Goal: Find specific page/section: Find specific page/section

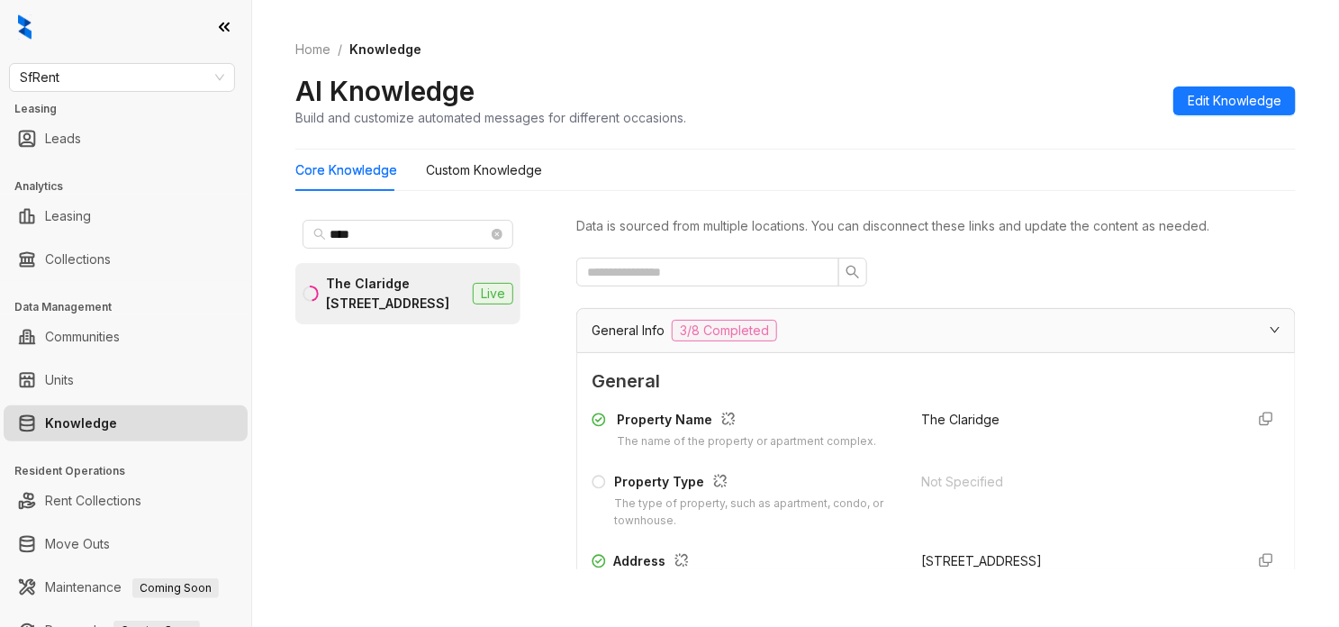
scroll to position [1464, 0]
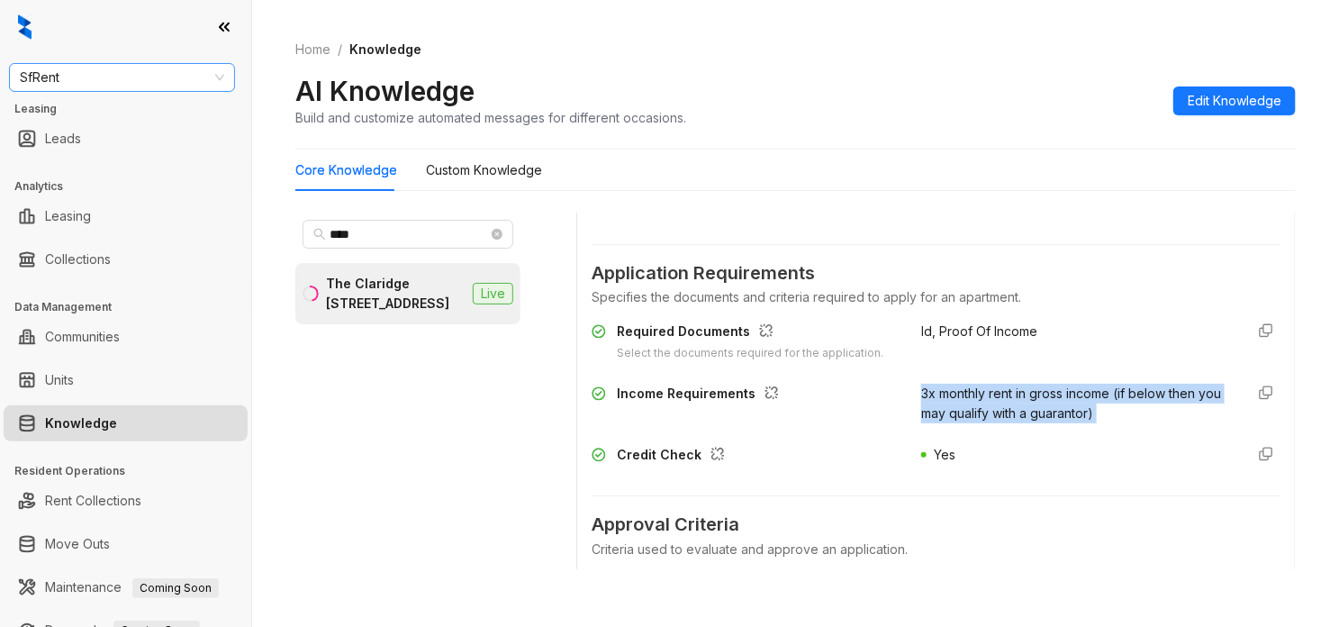
click at [194, 69] on span "SfRent" at bounding box center [122, 77] width 204 height 27
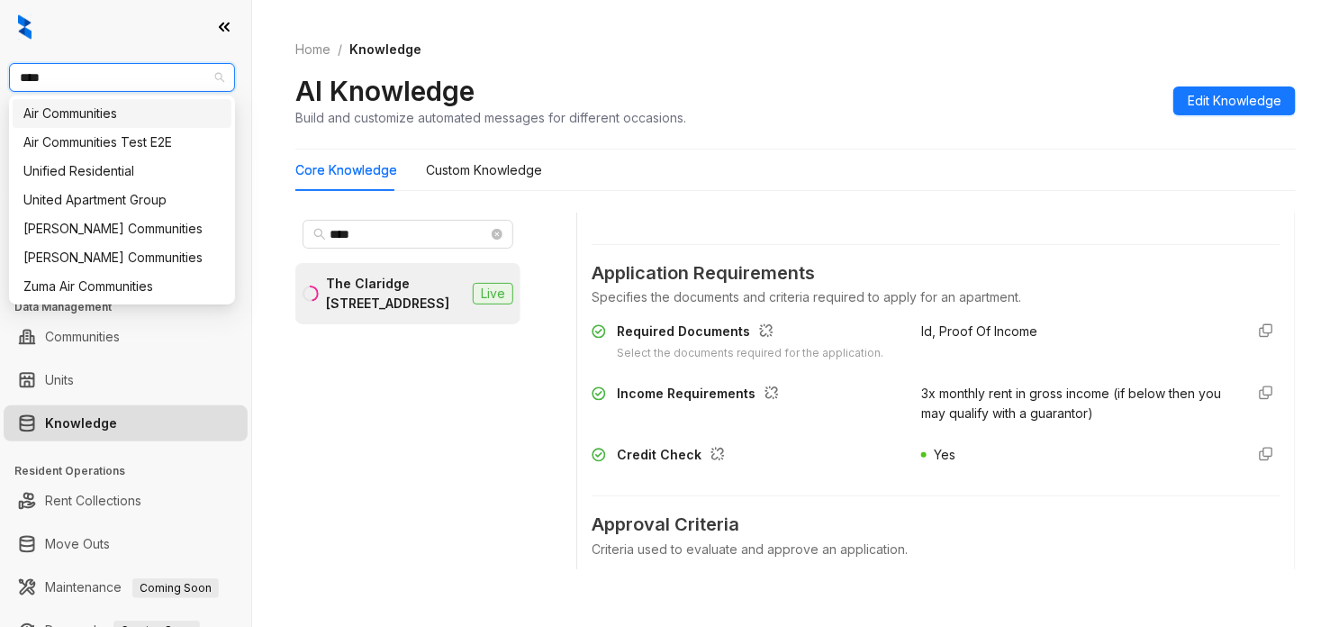
type input "*****"
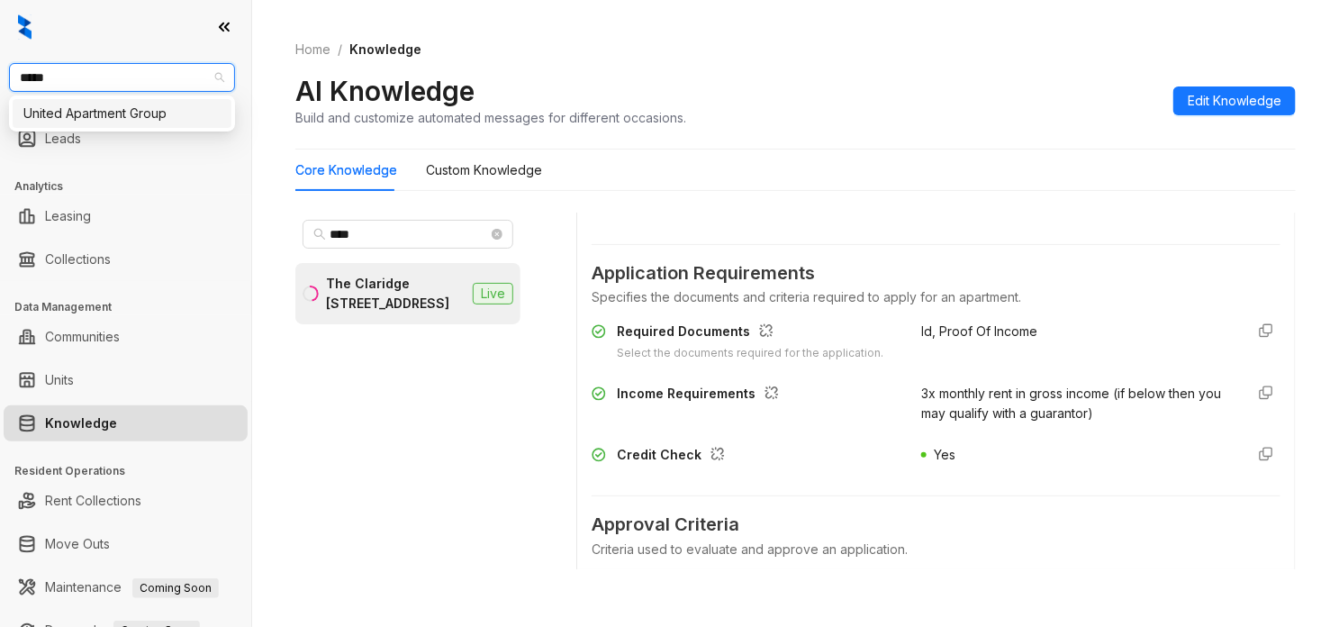
click at [149, 111] on div "United Apartment Group" at bounding box center [121, 114] width 197 height 20
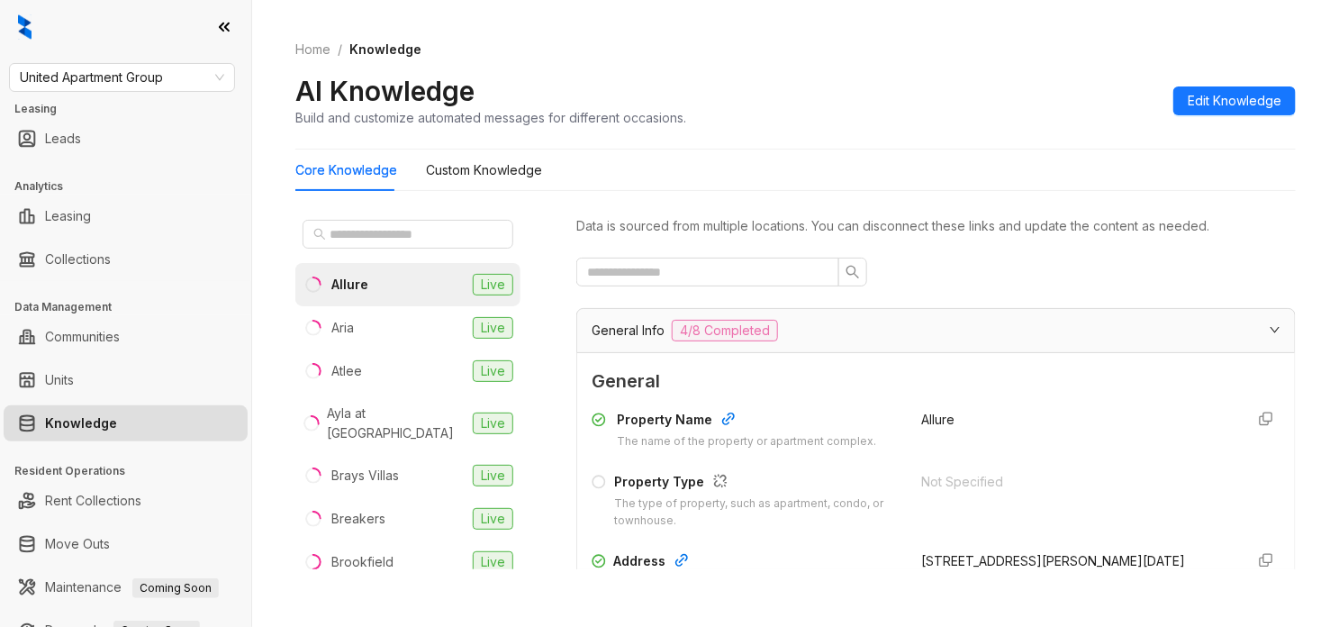
click at [386, 254] on div at bounding box center [407, 234] width 225 height 43
click at [380, 225] on input "text" at bounding box center [409, 234] width 159 height 20
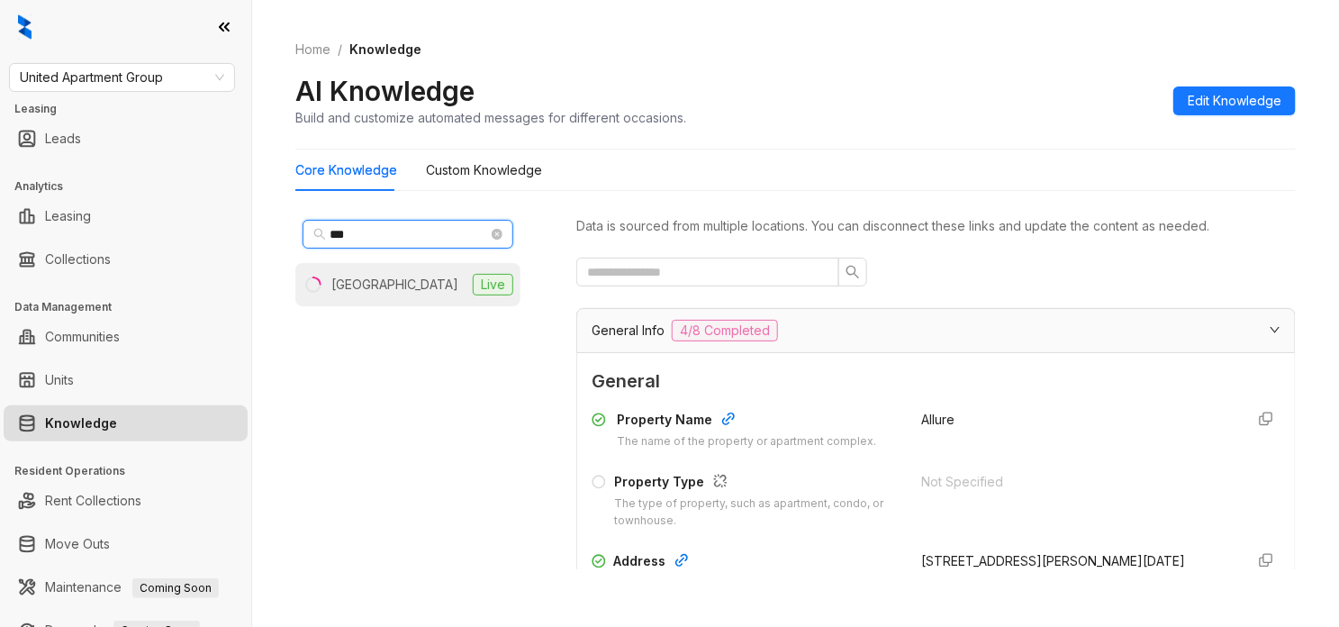
type input "***"
click at [383, 295] on li "Eagle Ridge Live" at bounding box center [407, 284] width 225 height 43
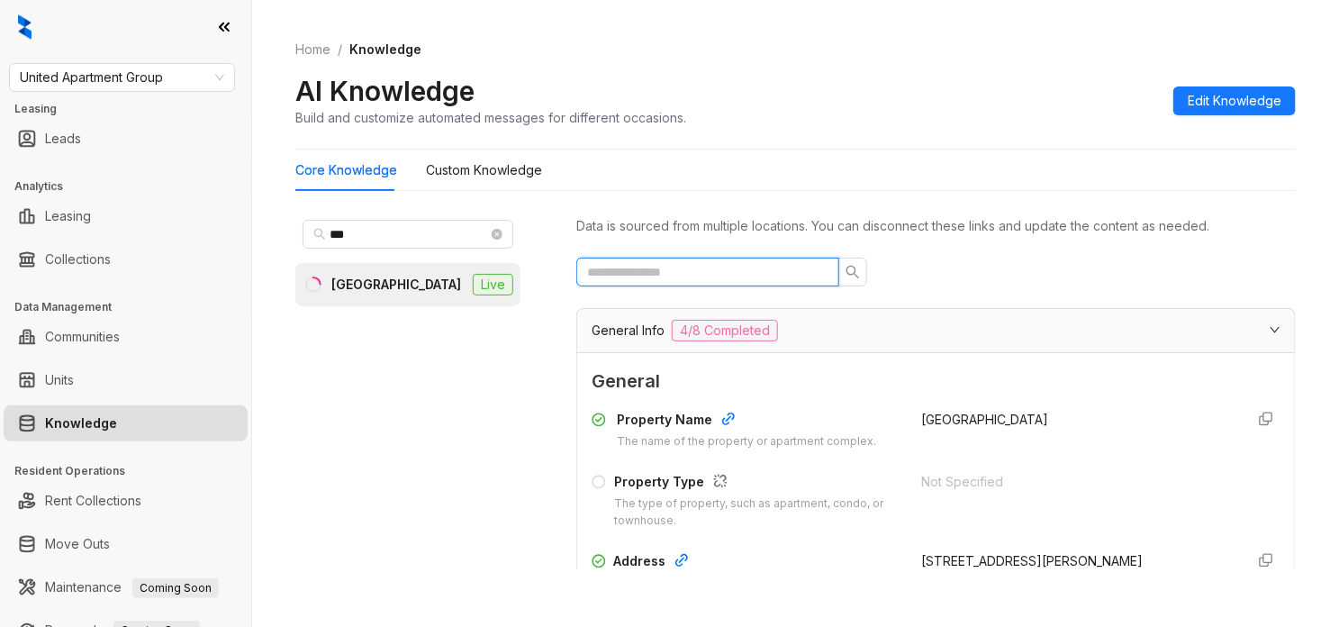
click at [764, 272] on input "text" at bounding box center [700, 272] width 227 height 20
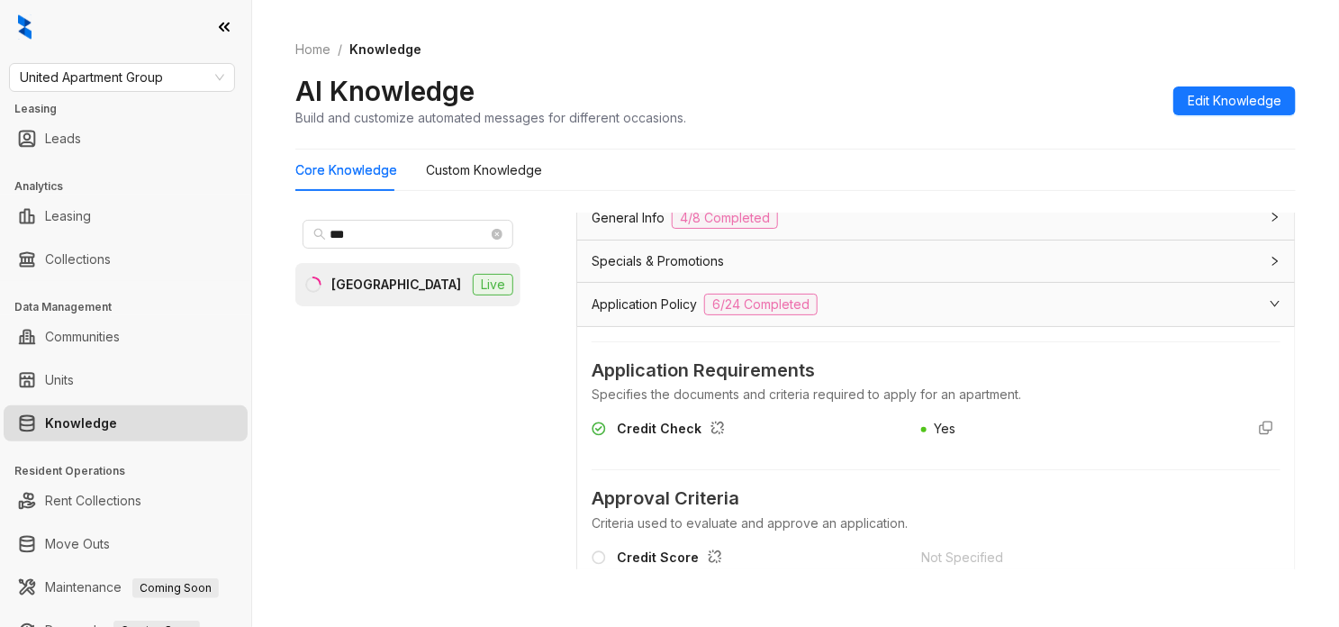
scroll to position [225, 0]
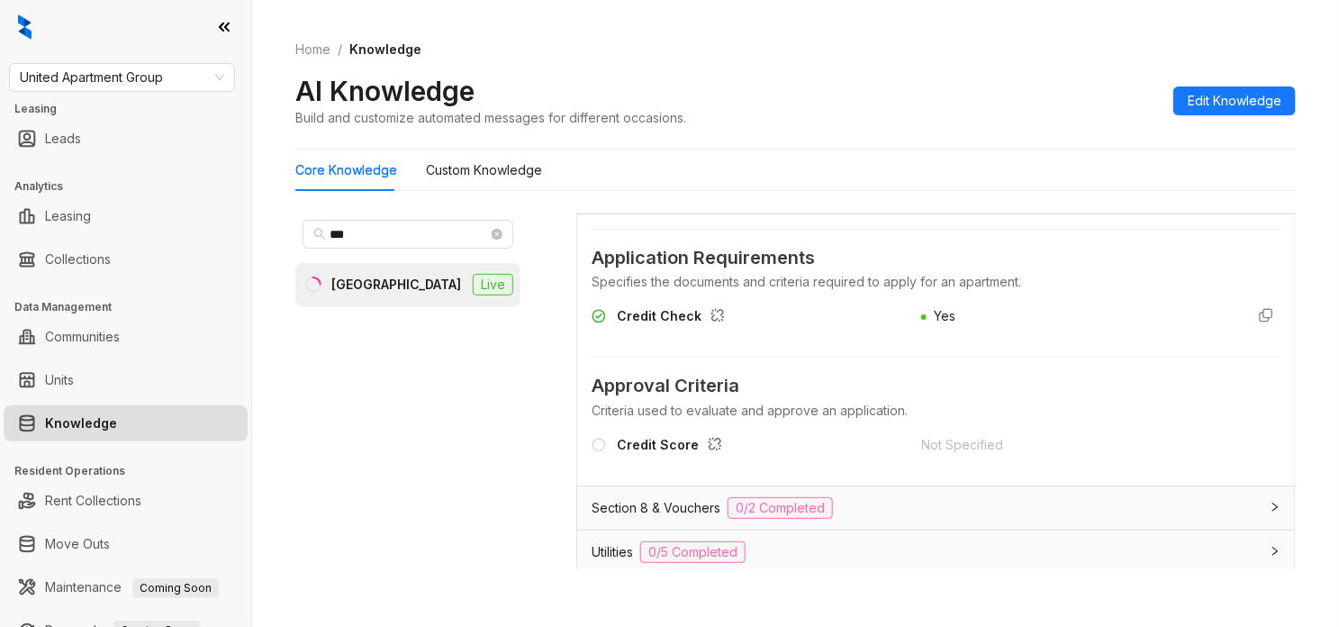
type input "******"
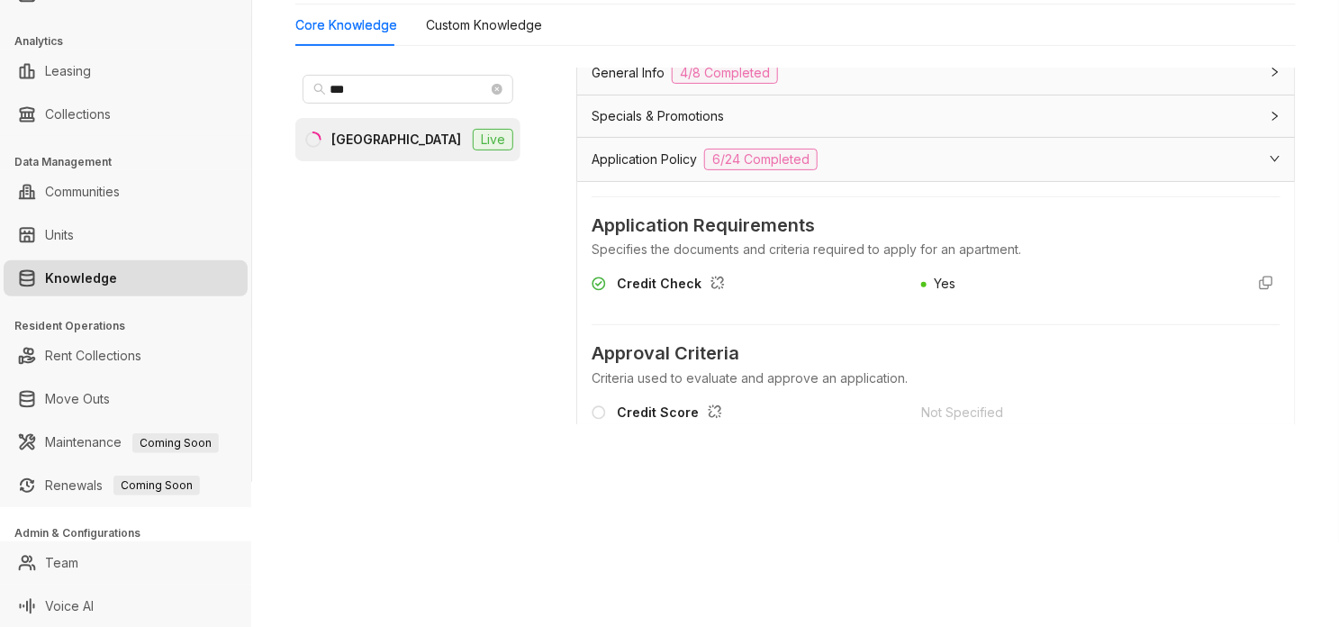
scroll to position [0, 0]
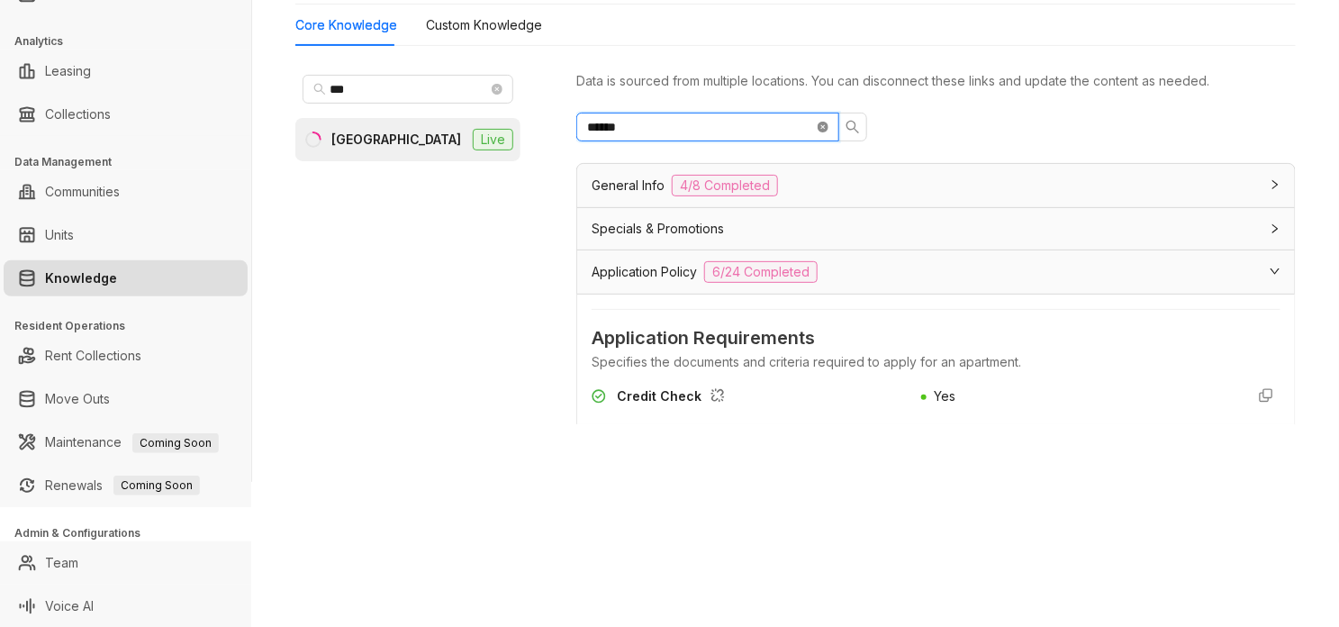
click at [825, 132] on icon "close-circle" at bounding box center [823, 127] width 11 height 11
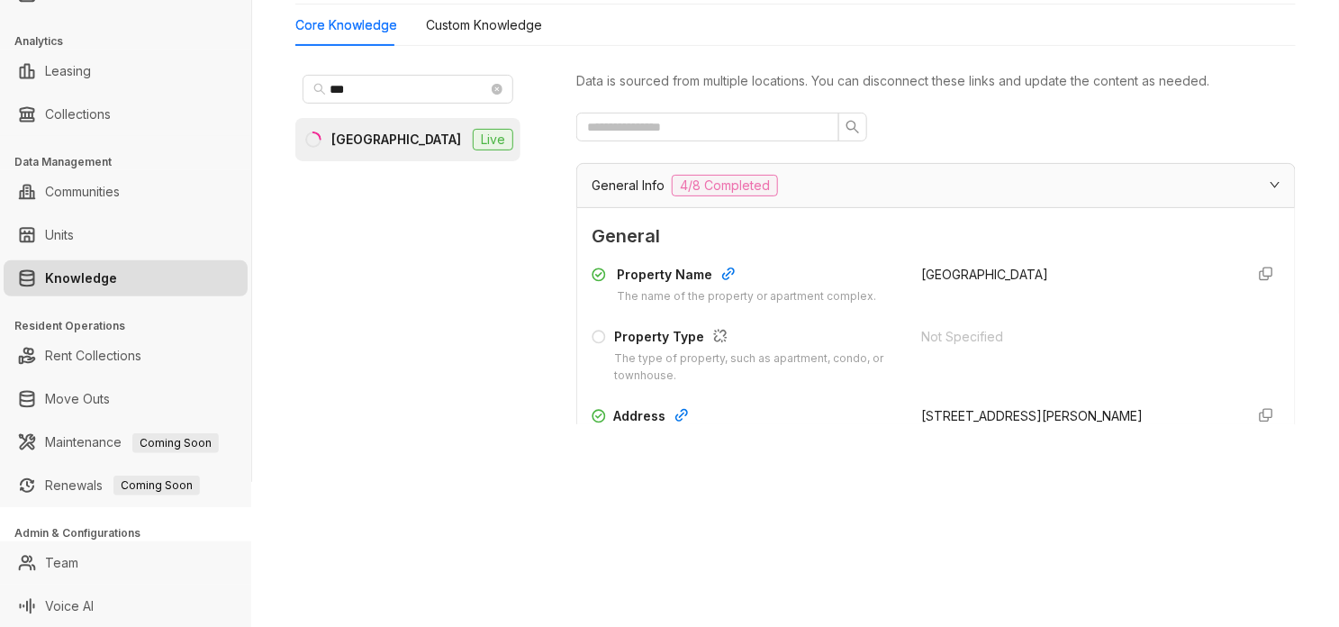
click at [861, 177] on div "General Info 4/8 Completed" at bounding box center [925, 186] width 667 height 22
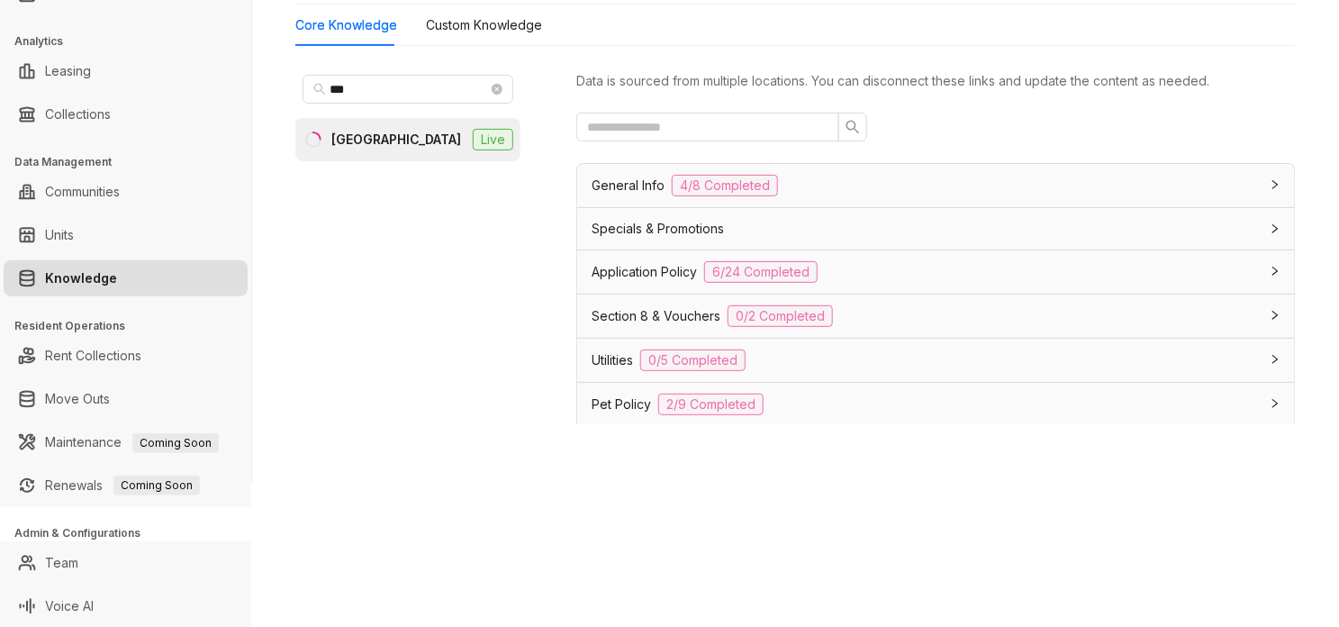
click at [965, 187] on div "General Info 4/8 Completed" at bounding box center [925, 186] width 667 height 22
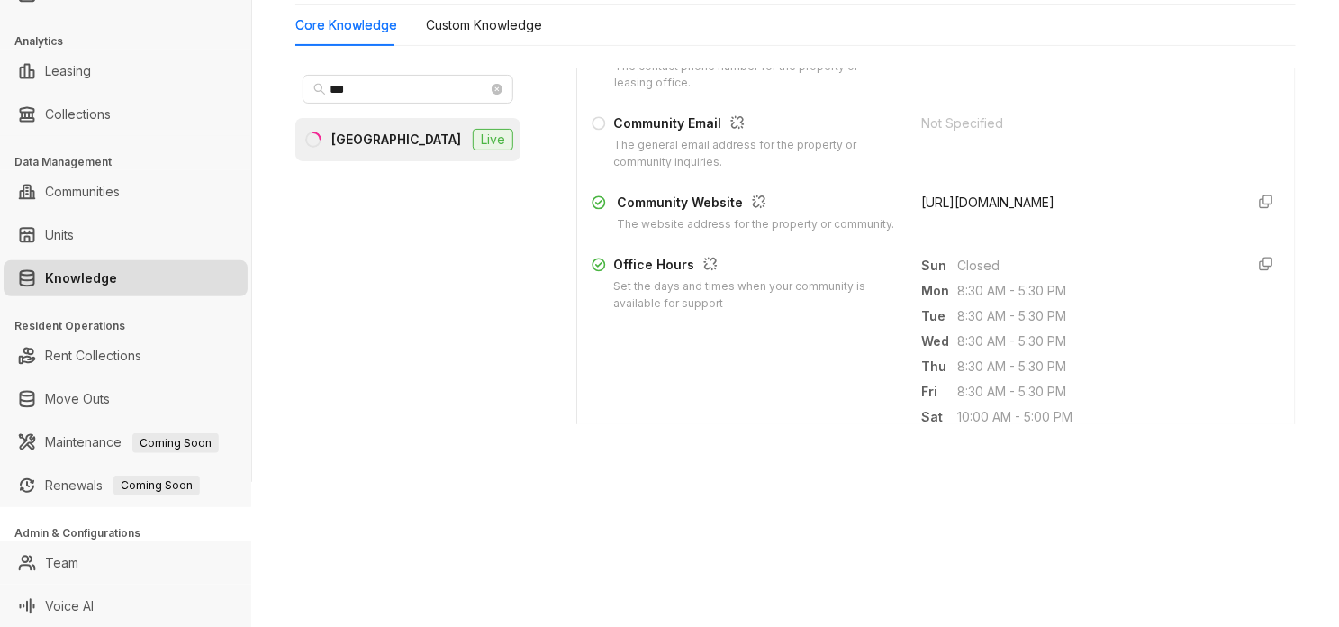
scroll to position [338, 0]
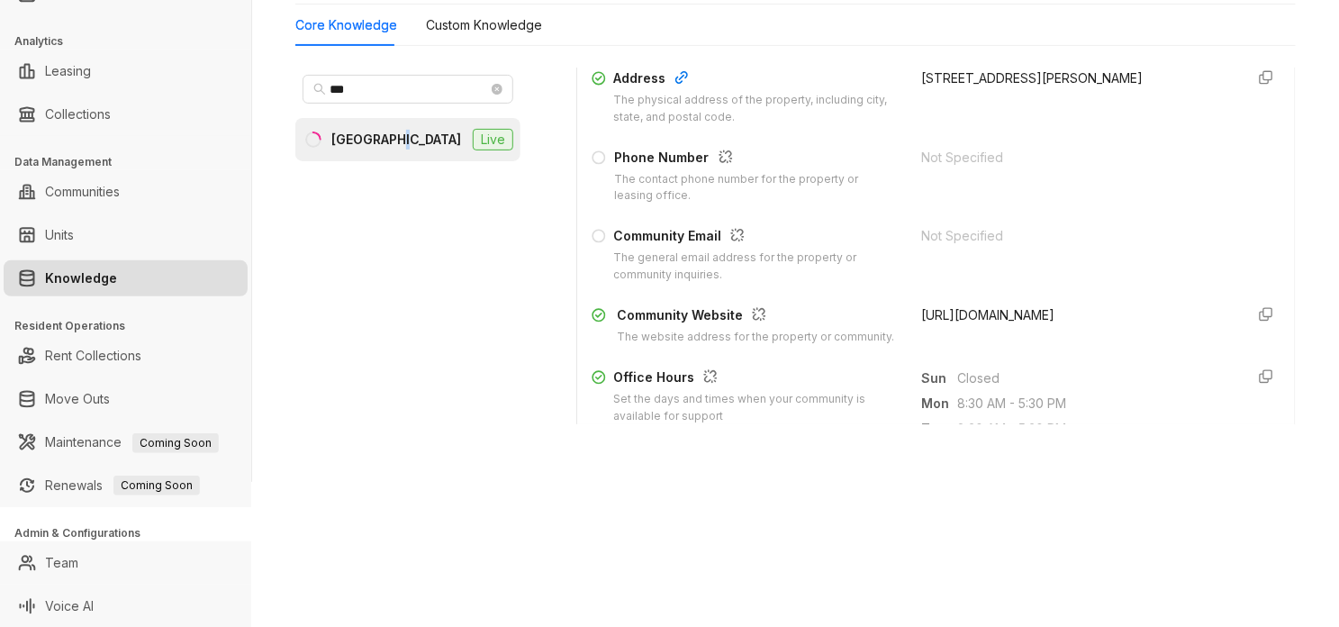
click at [392, 584] on div "United Apartment Group Leasing Leads Analytics Leasing Collections Data Managem…" at bounding box center [669, 313] width 1339 height 627
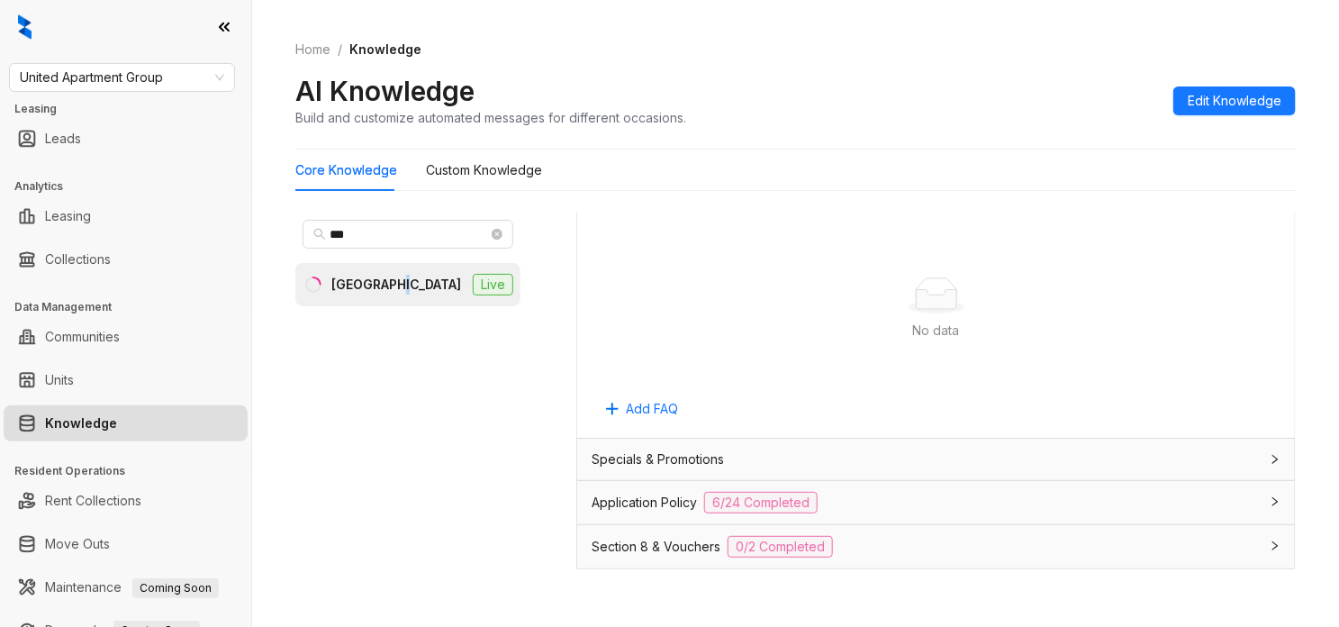
scroll to position [1239, 0]
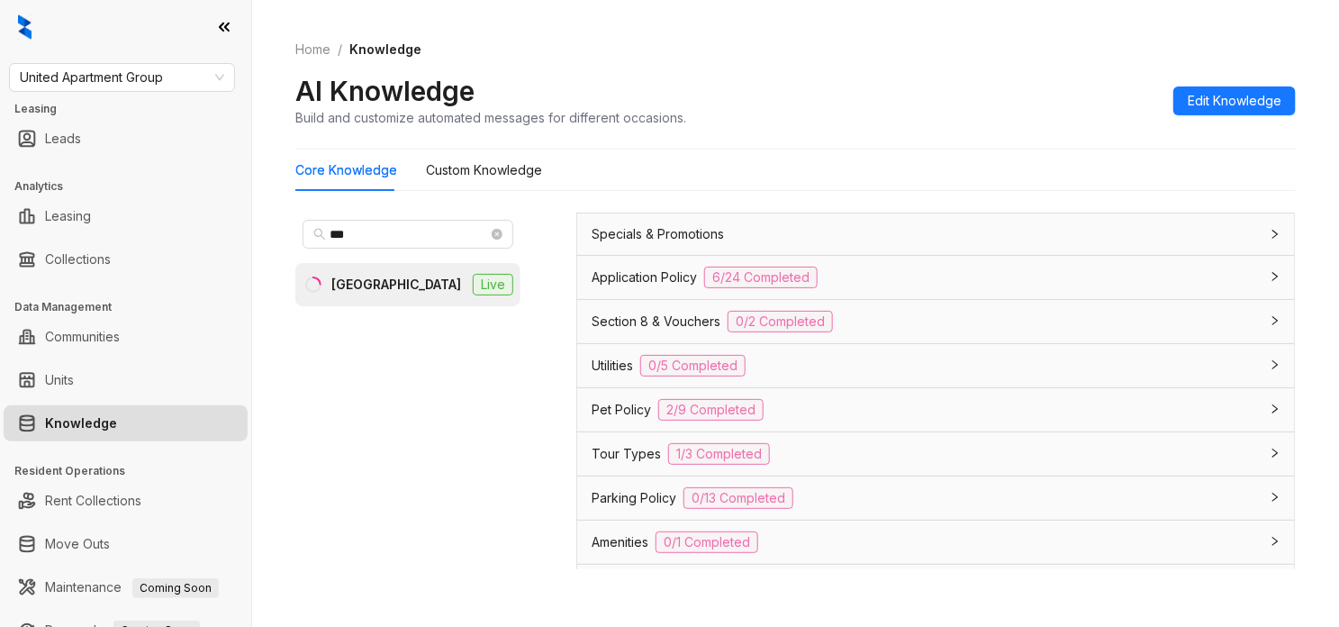
click at [932, 288] on div "Application Policy 6/24 Completed" at bounding box center [925, 278] width 667 height 22
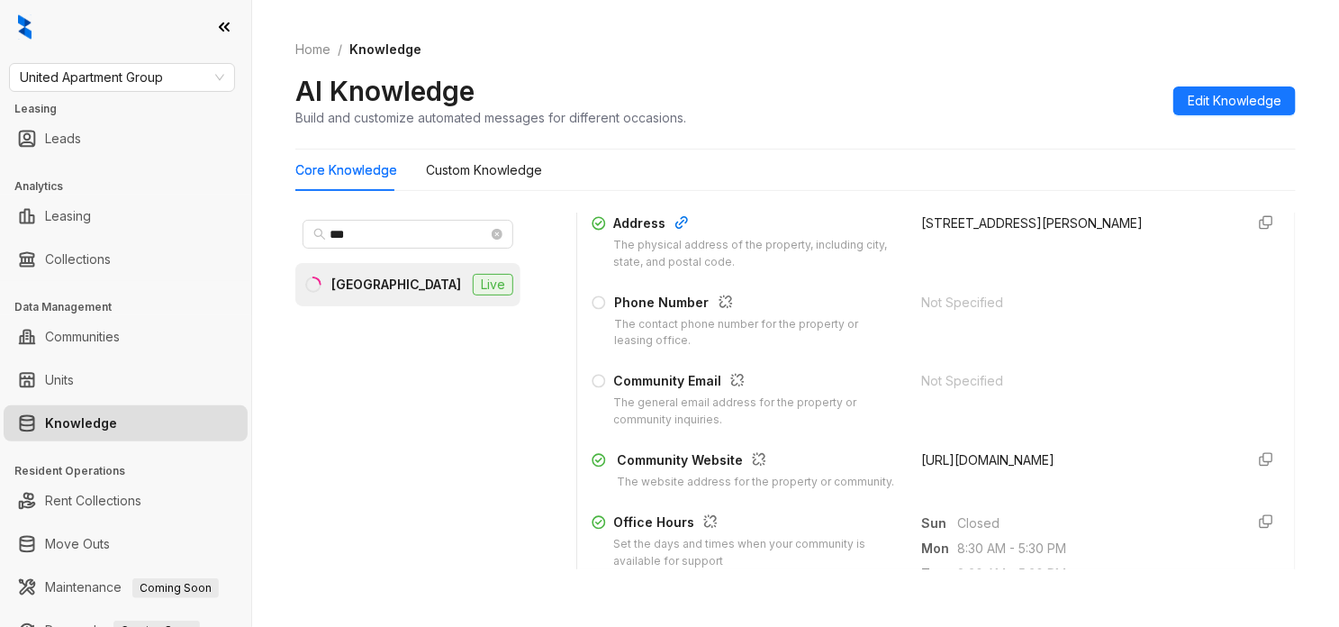
scroll to position [0, 0]
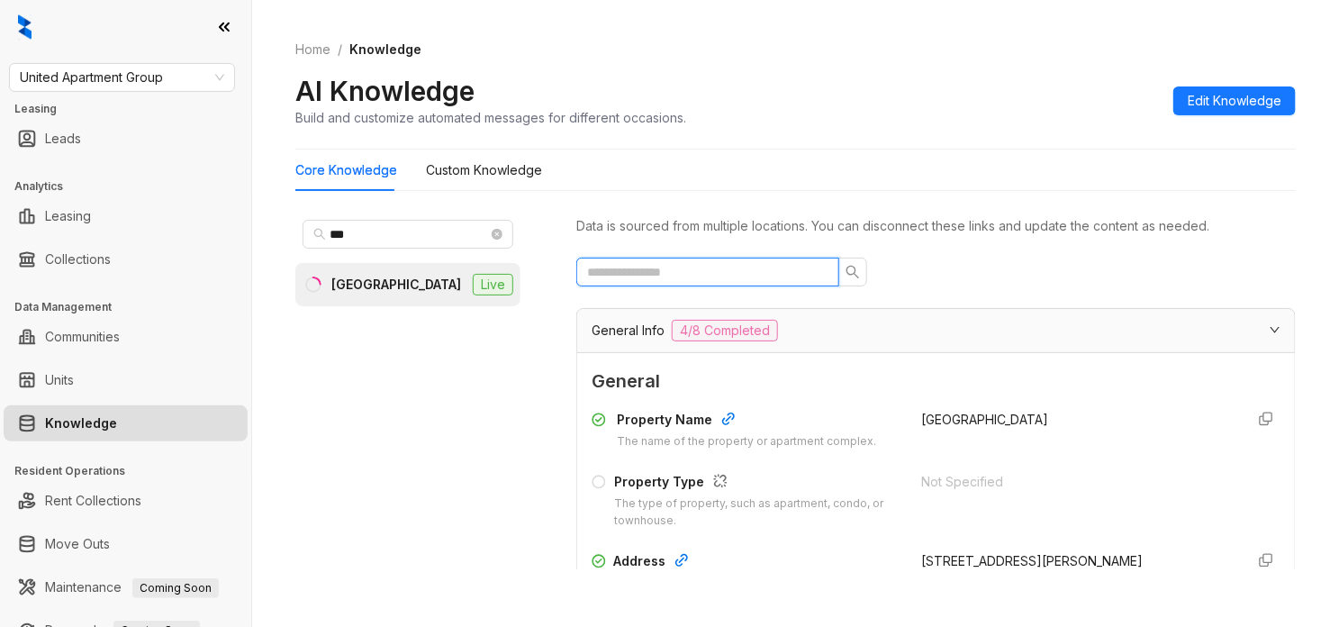
click at [721, 275] on input "text" at bounding box center [700, 272] width 227 height 20
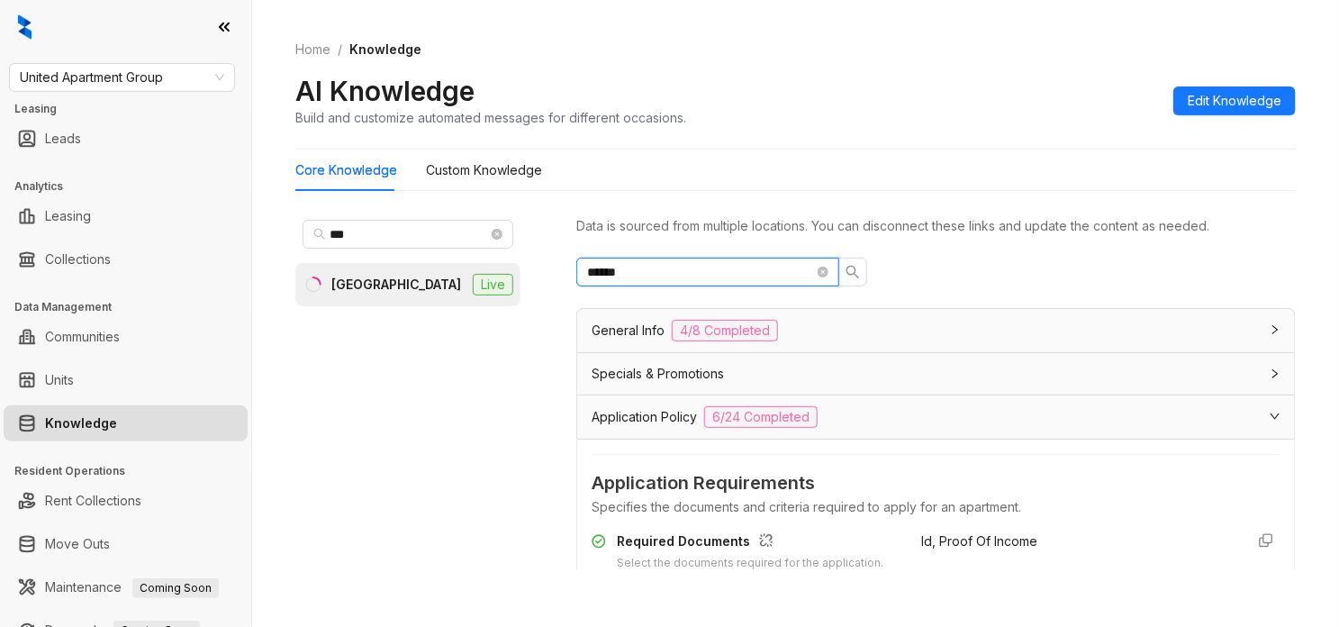
scroll to position [225, 0]
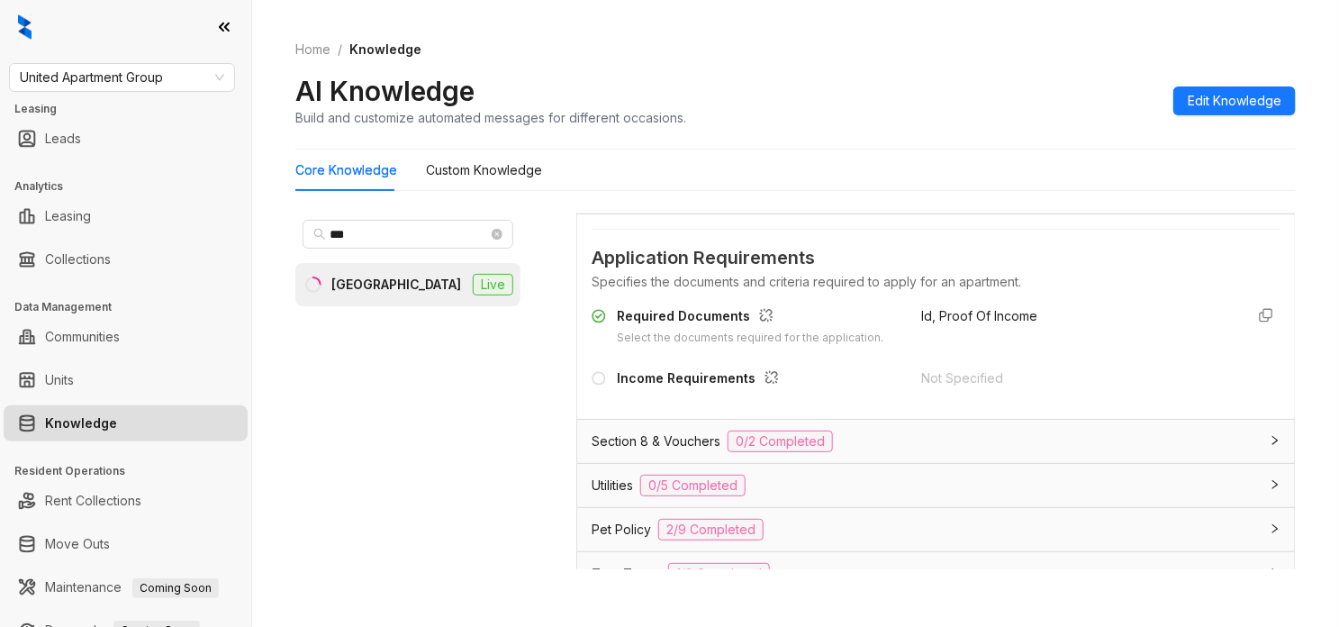
type input "******"
